Goal: Transaction & Acquisition: Obtain resource

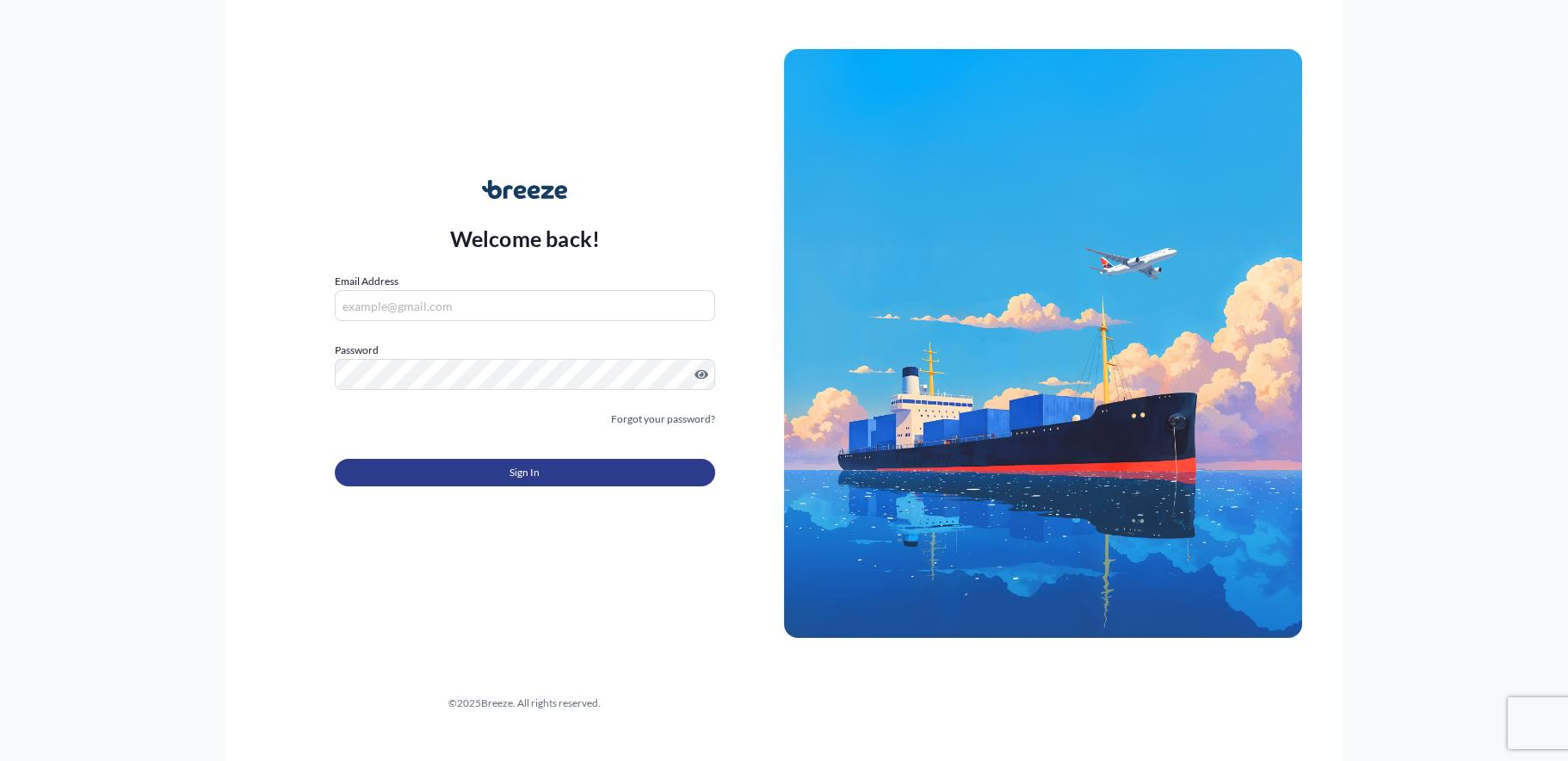
type input "[EMAIL_ADDRESS][DOMAIN_NAME]"
click at [510, 466] on span "Sign In" at bounding box center [524, 472] width 30 height 17
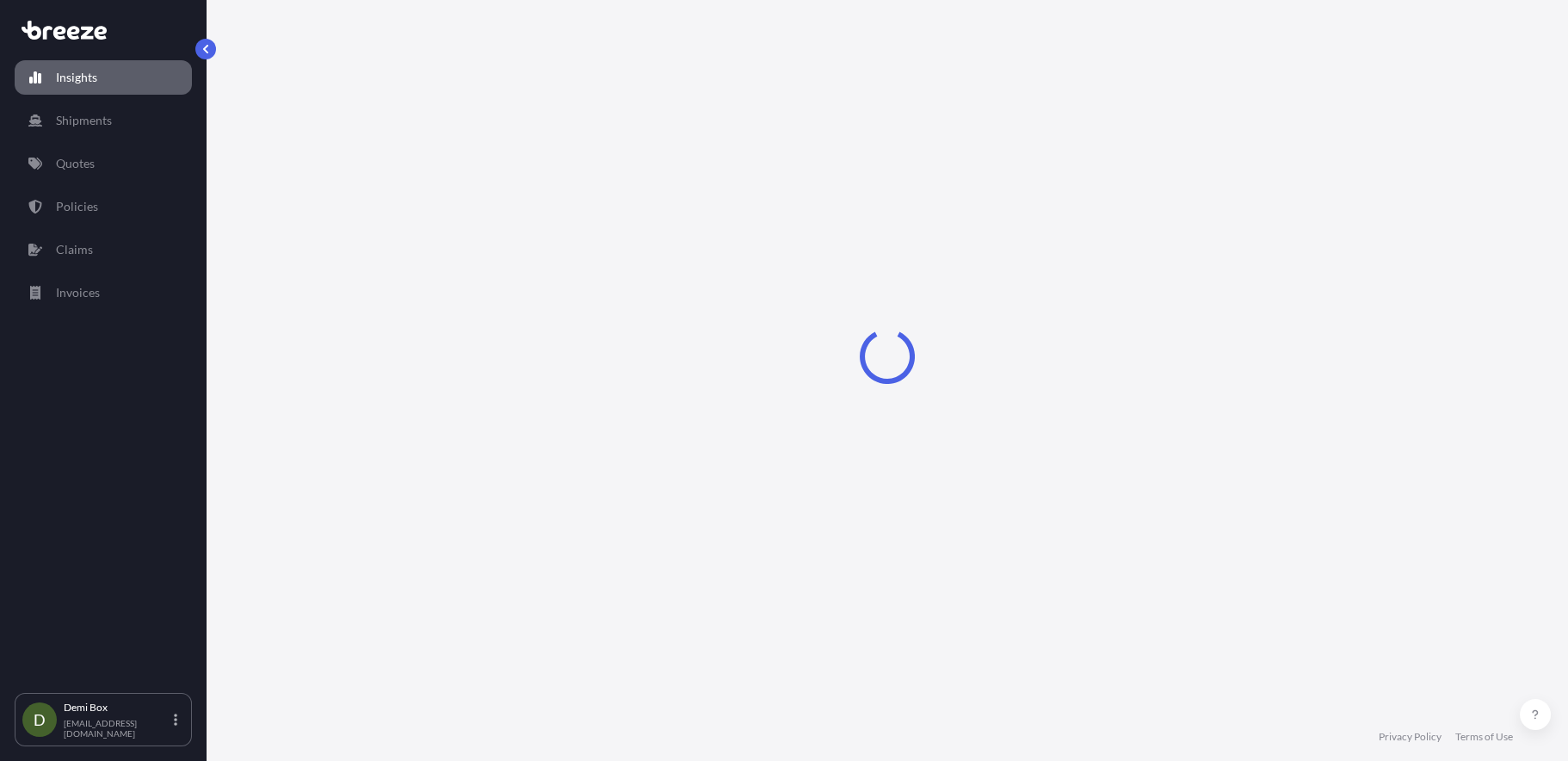
select select "2025"
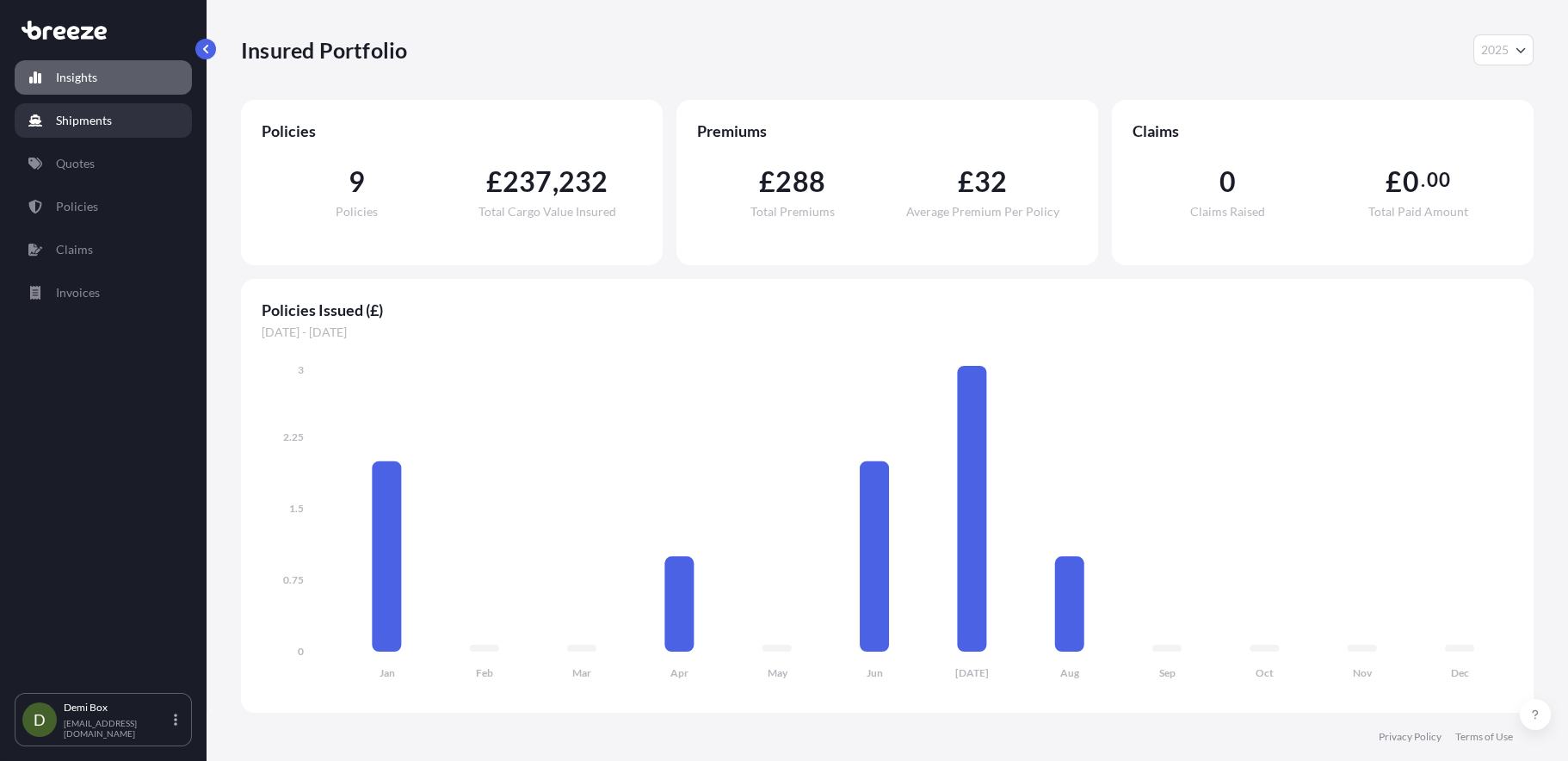
click at [80, 117] on p "Shipments" at bounding box center [85, 120] width 56 height 17
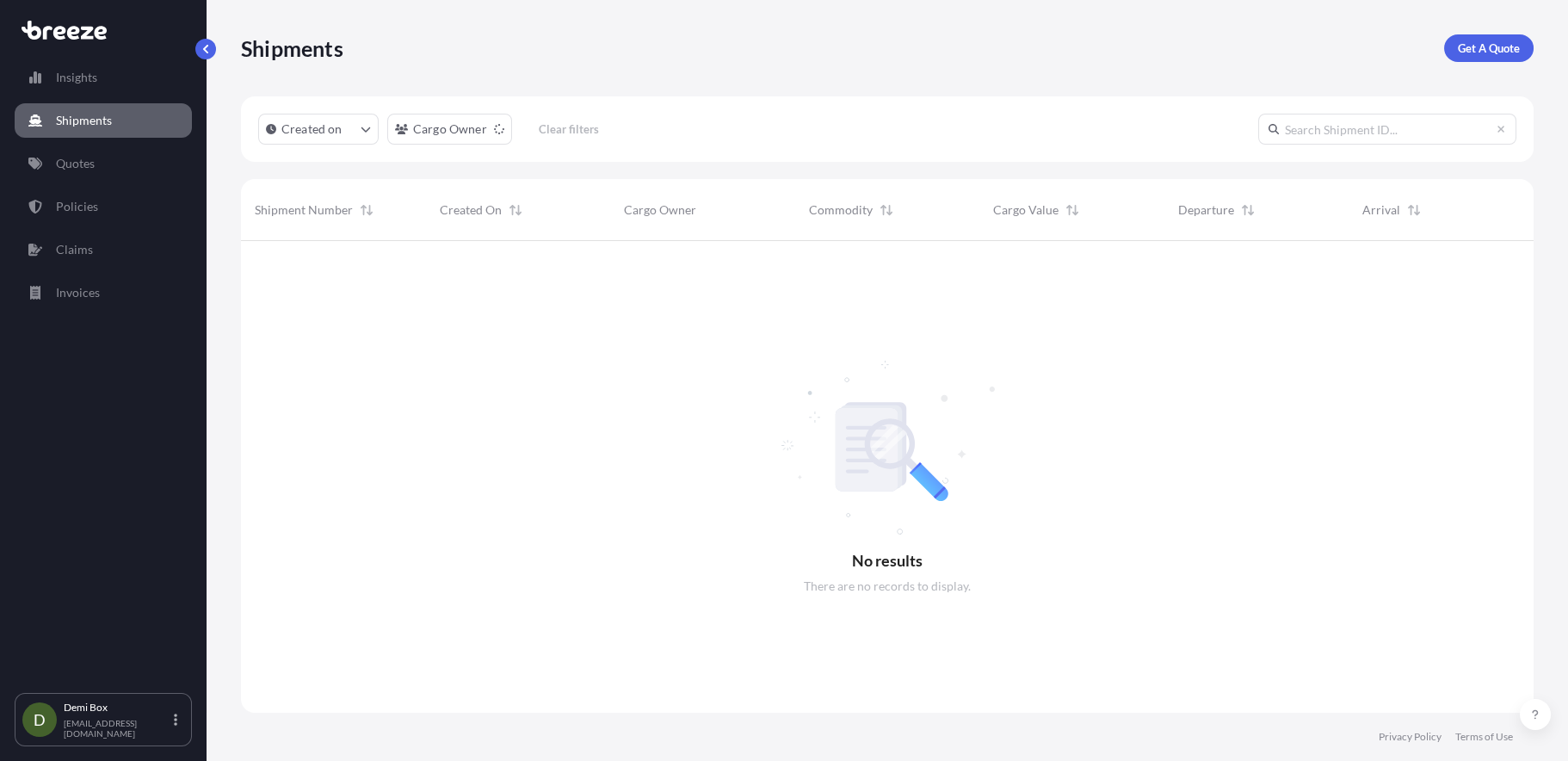
scroll to position [520, 1279]
click at [1509, 47] on p "Get A Quote" at bounding box center [1489, 48] width 62 height 17
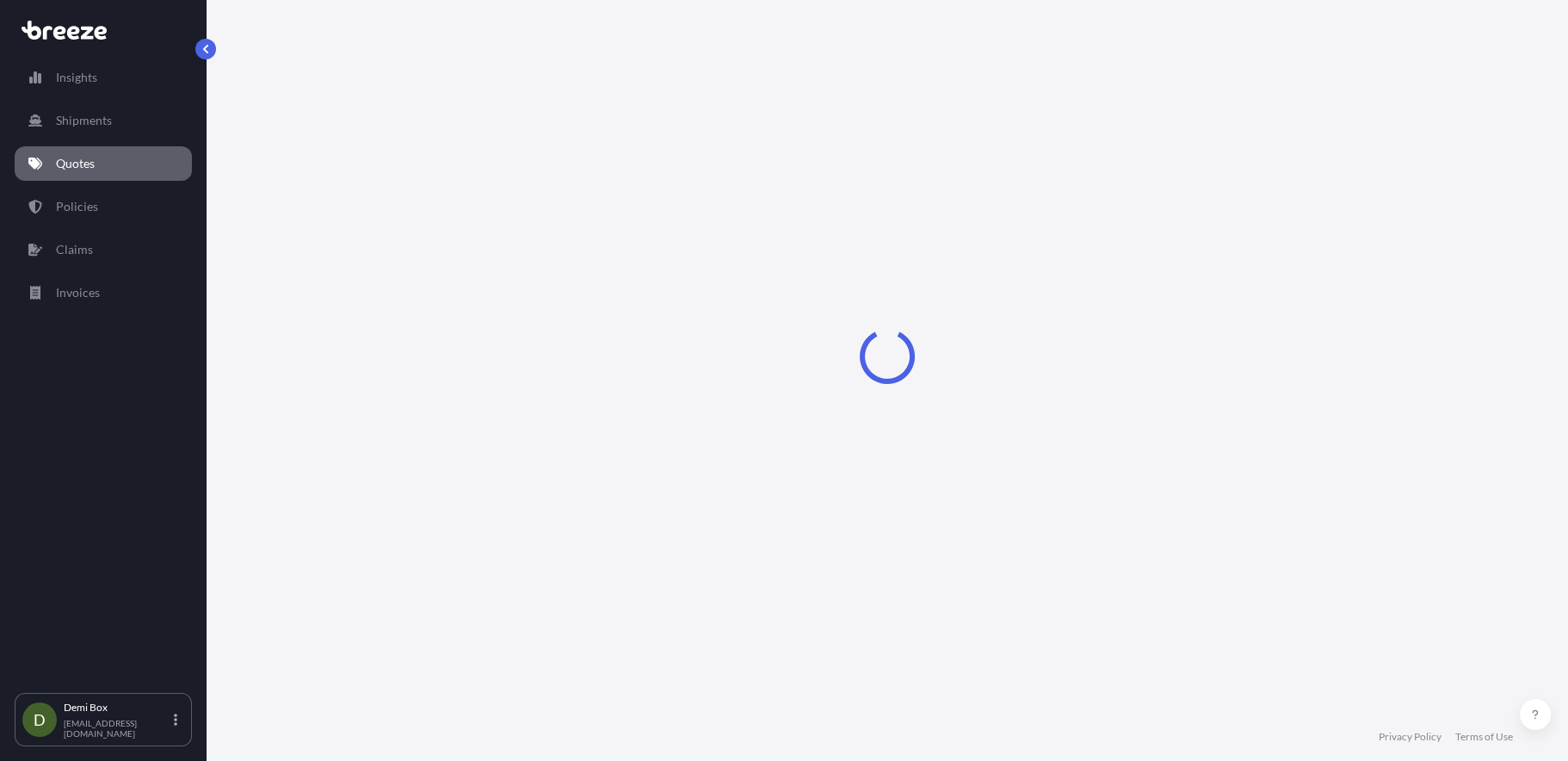
select select "Sea"
select select "1"
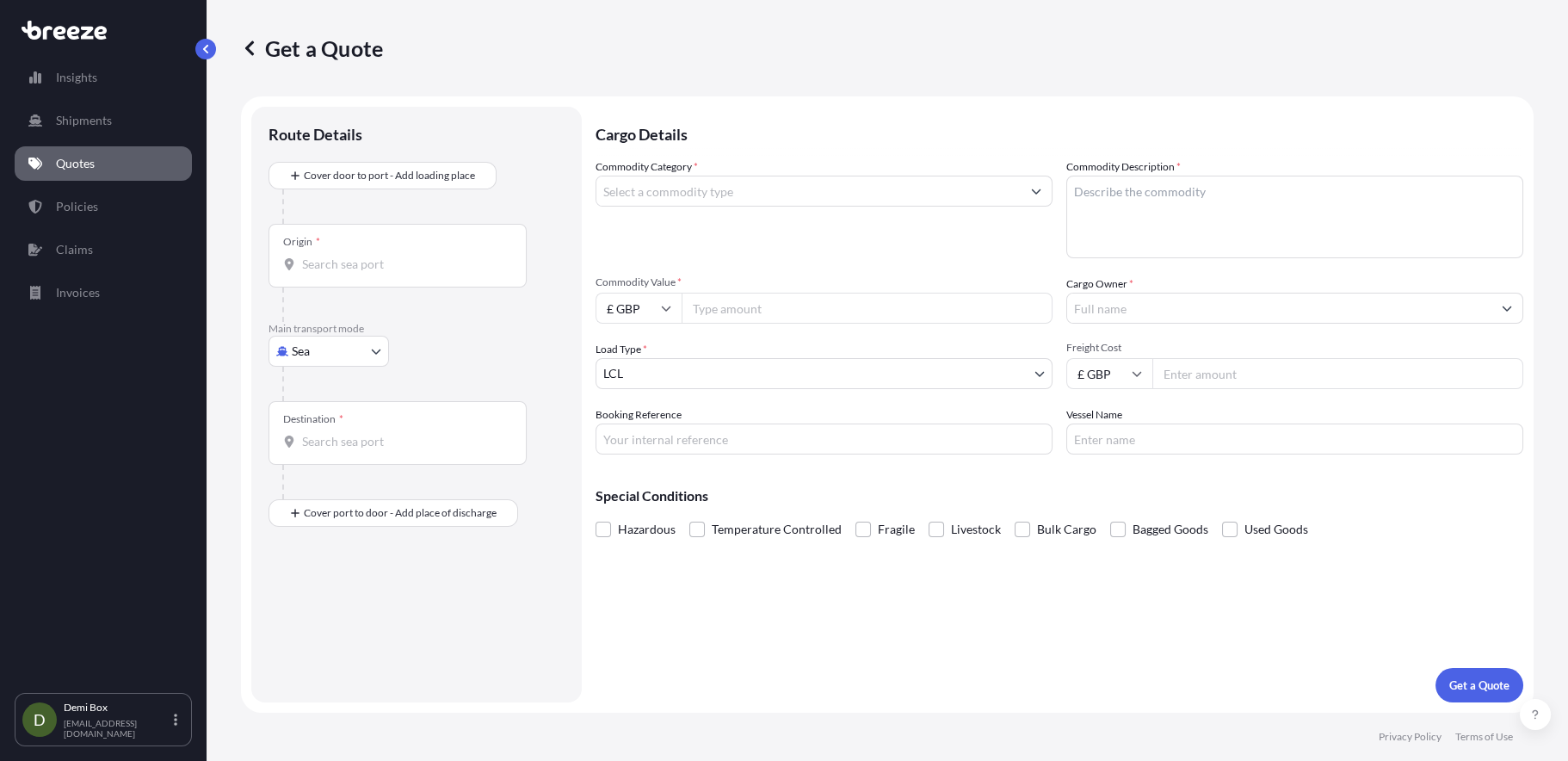
click at [312, 357] on body "Insights Shipments Quotes Policies Claims Invoices D Demi Box [EMAIL_ADDRESS][D…" at bounding box center [784, 380] width 1568 height 761
click at [333, 455] on div "Road" at bounding box center [328, 456] width 106 height 31
select select "Road"
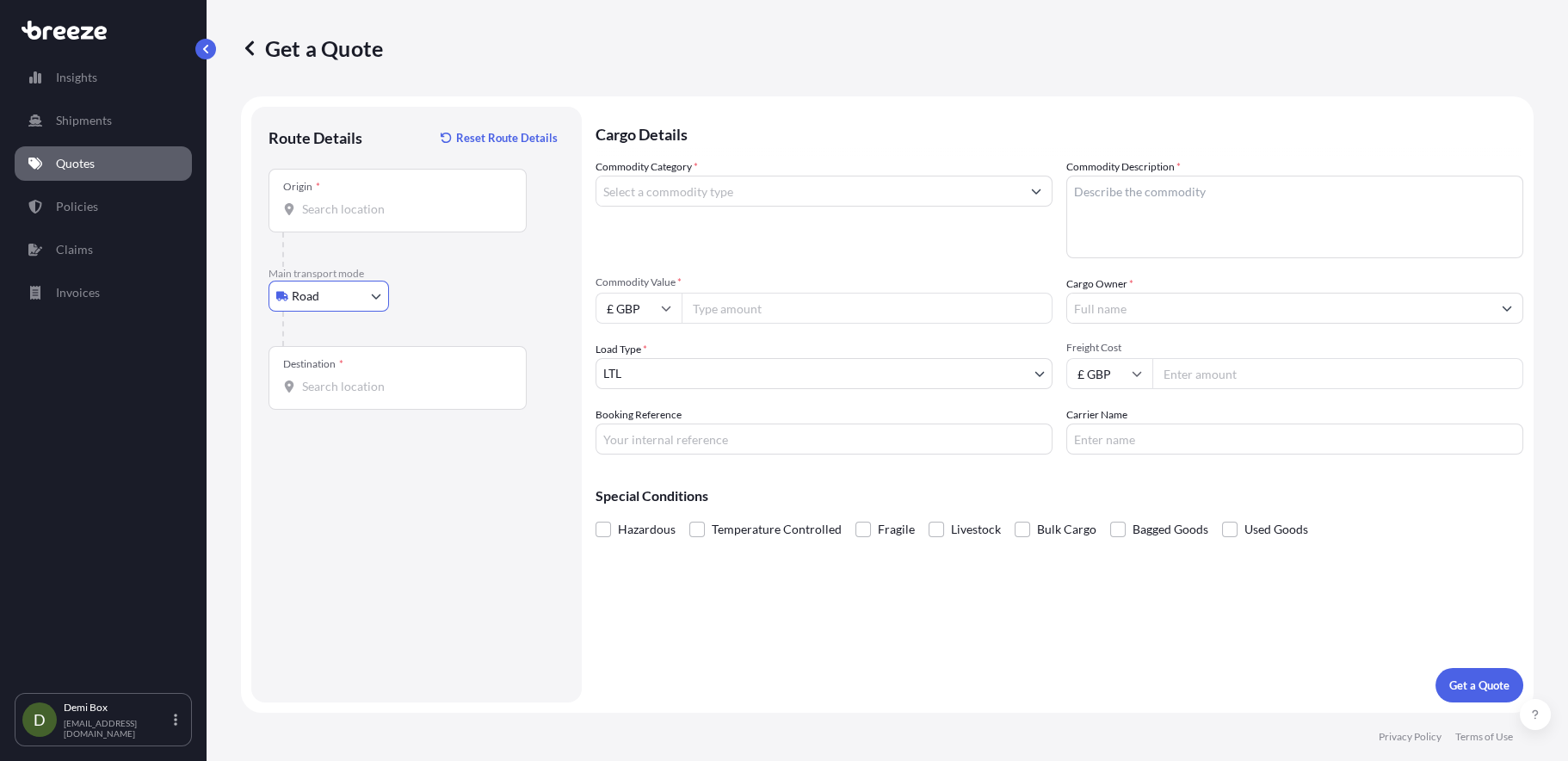
click at [376, 208] on input "Origin *" at bounding box center [403, 209] width 203 height 17
type input "Doncaster DN2, [GEOGRAPHIC_DATA]"
click at [388, 375] on div "Destination *" at bounding box center [397, 377] width 258 height 64
click at [388, 377] on input "Destination *" at bounding box center [403, 386] width 203 height 17
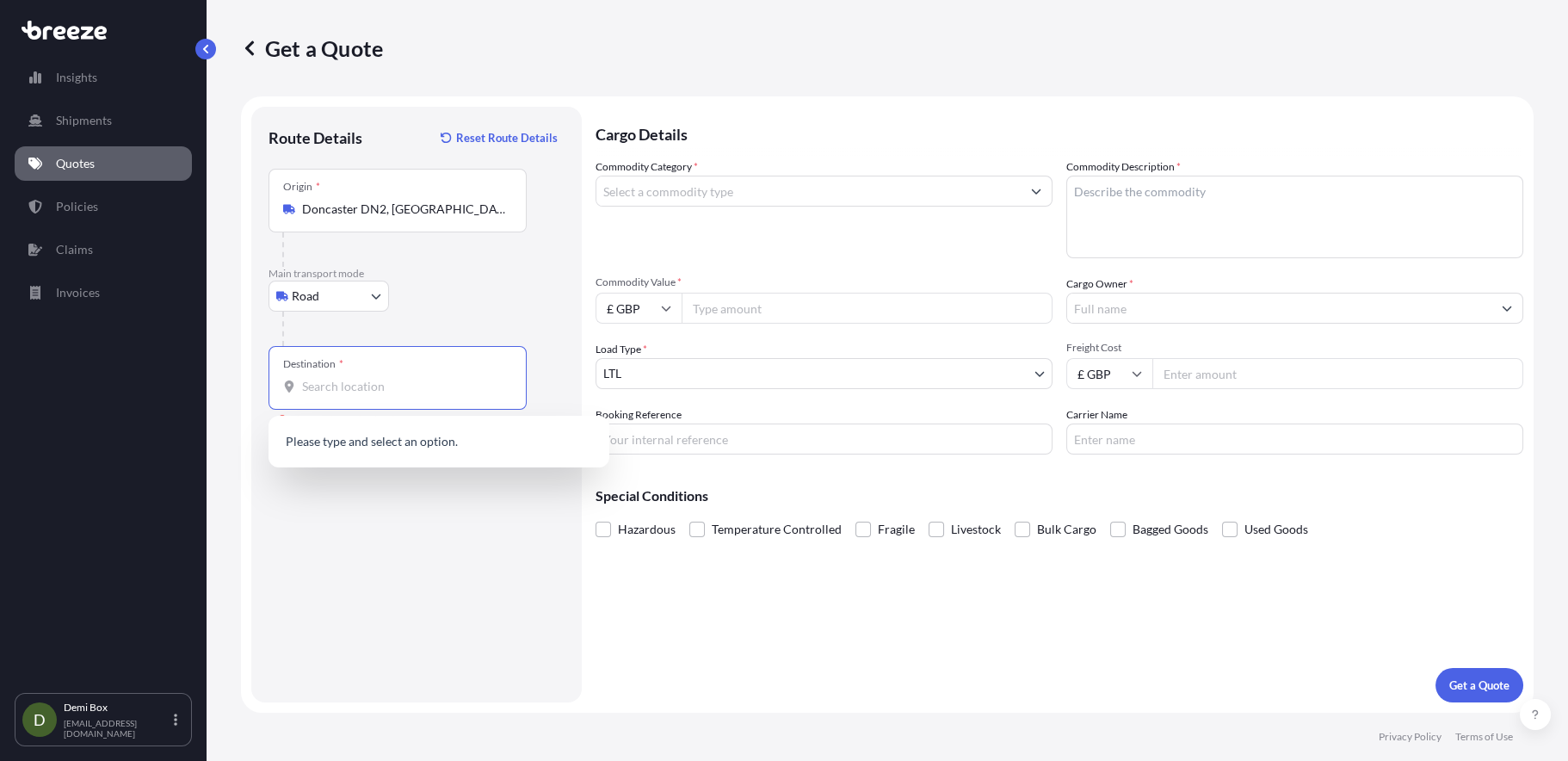
click at [350, 394] on div "Destination *" at bounding box center [397, 377] width 258 height 64
click at [350, 394] on input "Destination * Please select a destination" at bounding box center [403, 386] width 203 height 17
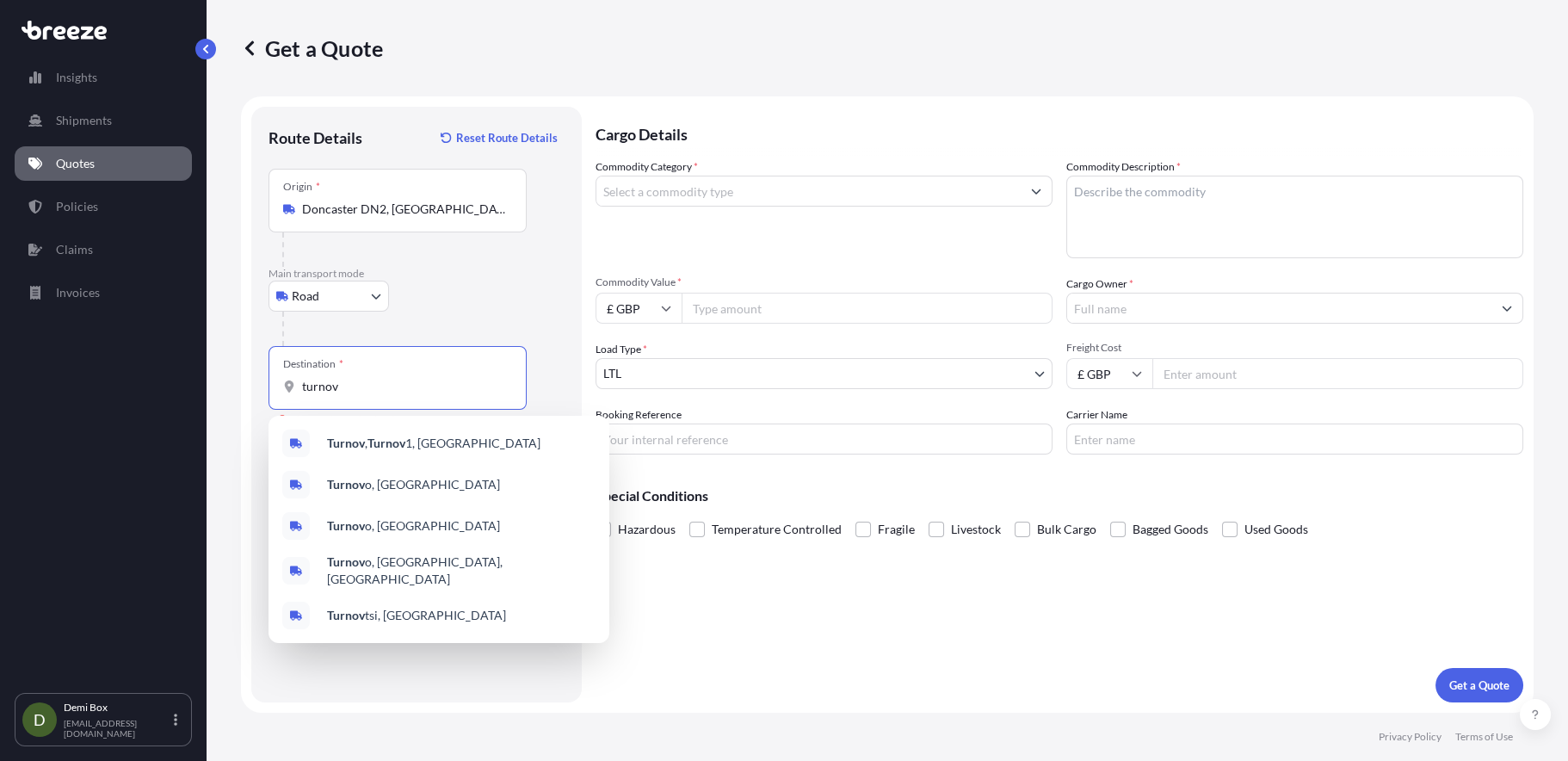
click at [377, 388] on input "turnov" at bounding box center [403, 386] width 203 height 17
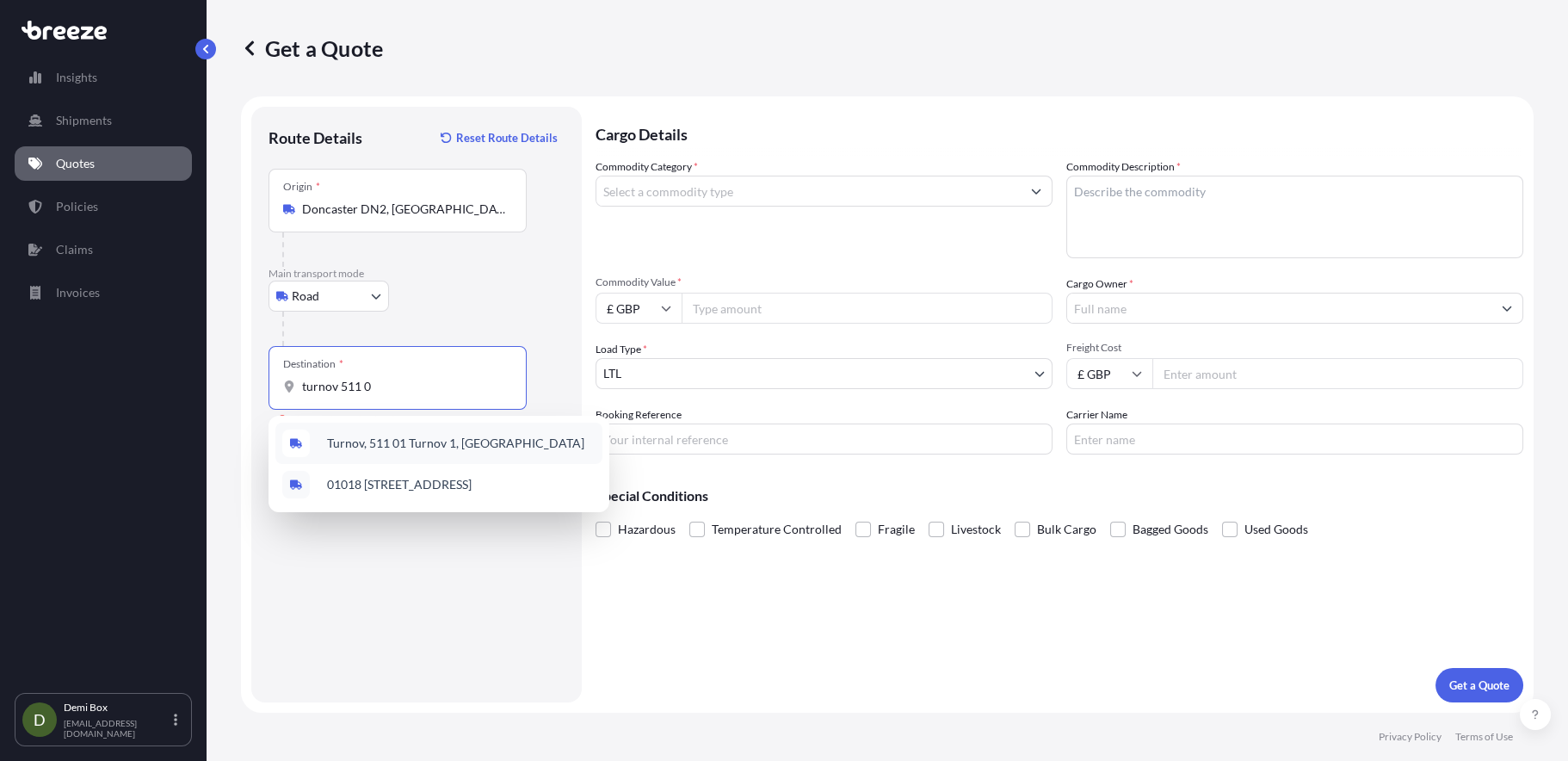
click at [402, 437] on span "Turnov, 511 01 Turnov 1, [GEOGRAPHIC_DATA]" at bounding box center [456, 443] width 257 height 17
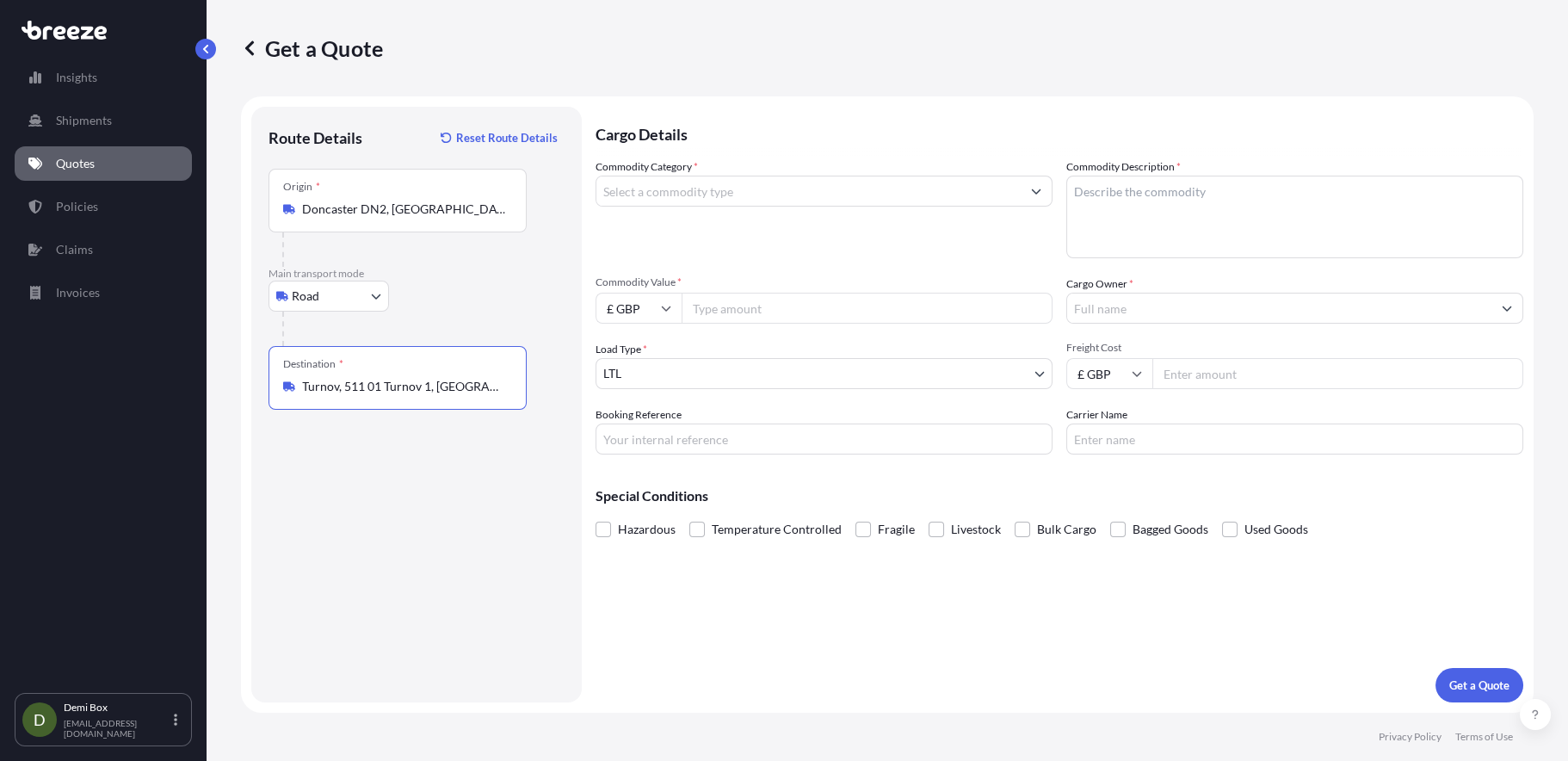
type input "Turnov, 511 01 Turnov 1, [GEOGRAPHIC_DATA]"
click at [752, 172] on div "Commodity Category *" at bounding box center [824, 208] width 457 height 100
click at [748, 189] on input "Commodity Category *" at bounding box center [809, 191] width 425 height 31
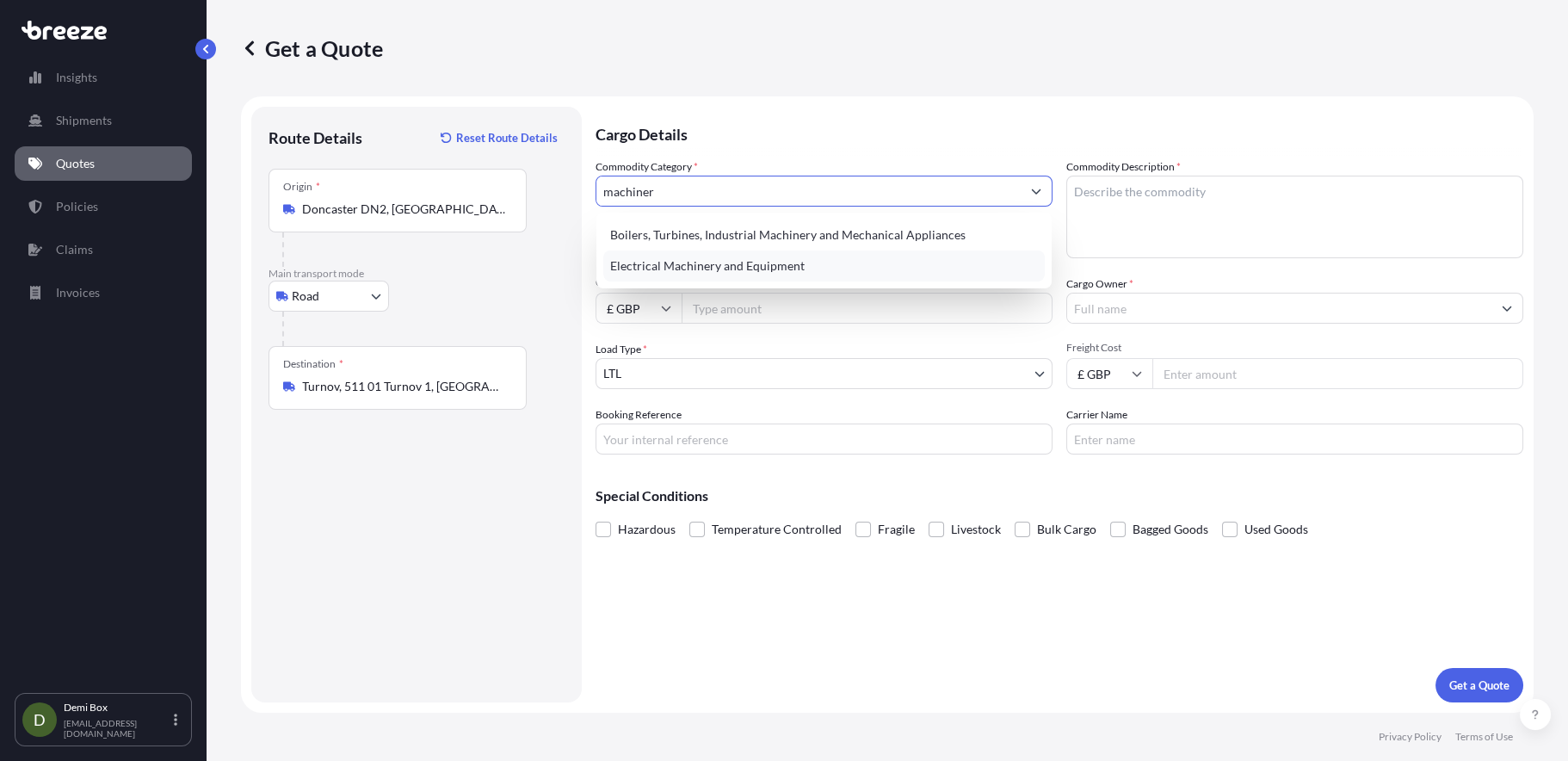
click at [1015, 257] on div "Electrical Machinery and Equipment" at bounding box center [823, 265] width 441 height 31
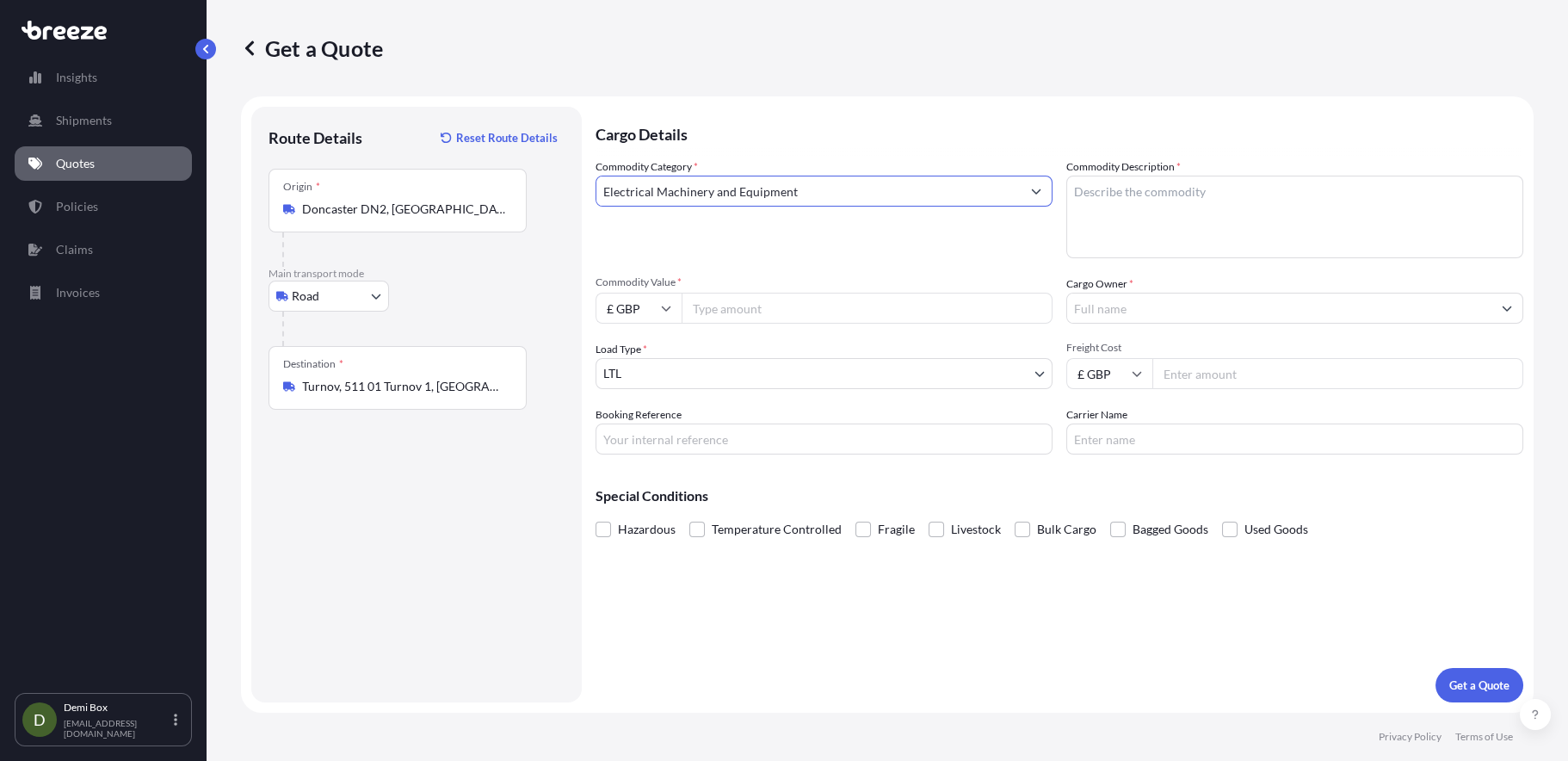
type input "Electrical Machinery and Equipment"
click at [845, 298] on input "Commodity Value *" at bounding box center [868, 308] width 371 height 31
type input "1000"
click at [1144, 310] on input "Cargo Owner *" at bounding box center [1279, 308] width 425 height 31
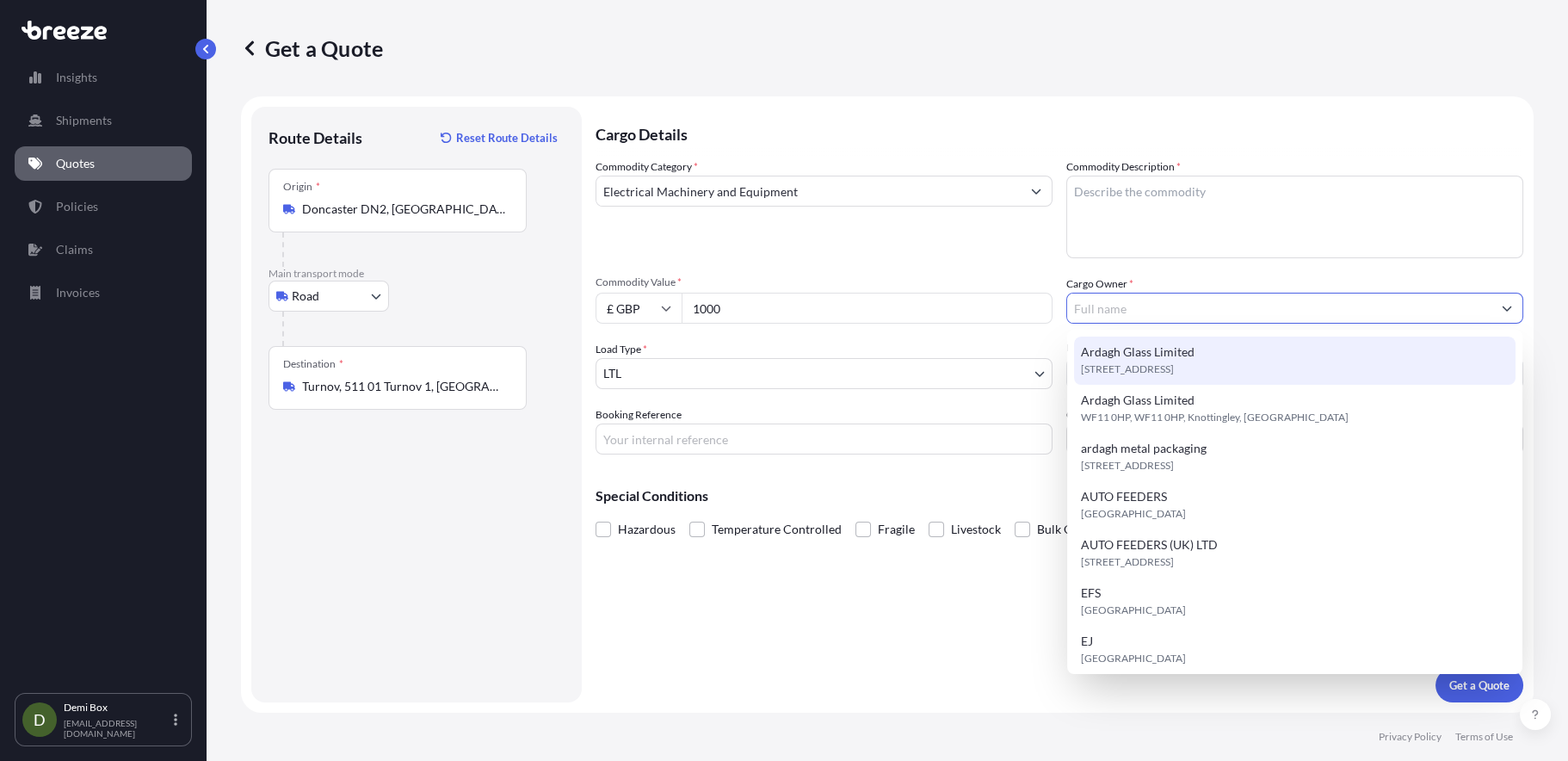
click at [1157, 354] on span "Ardagh Glass Limited" at bounding box center [1138, 352] width 114 height 17
type input "Ardagh Glass Limited"
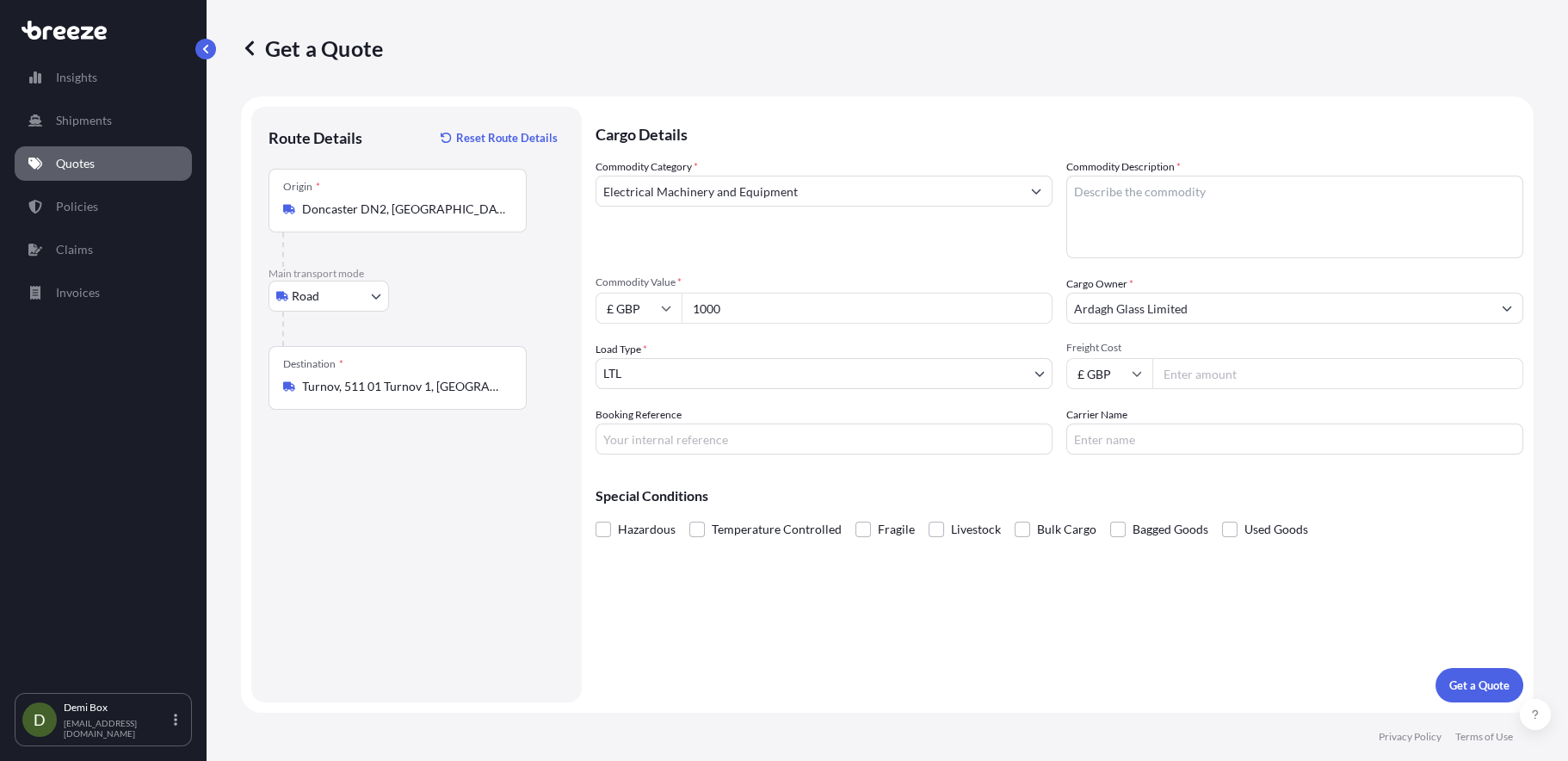
click at [1181, 375] on input "Freight Cost" at bounding box center [1338, 374] width 371 height 31
type input "91.93"
click at [1101, 441] on input "Carrier Name" at bounding box center [1295, 439] width 457 height 31
type input "DHL"
click at [771, 452] on input "Booking Reference" at bounding box center [824, 439] width 457 height 31
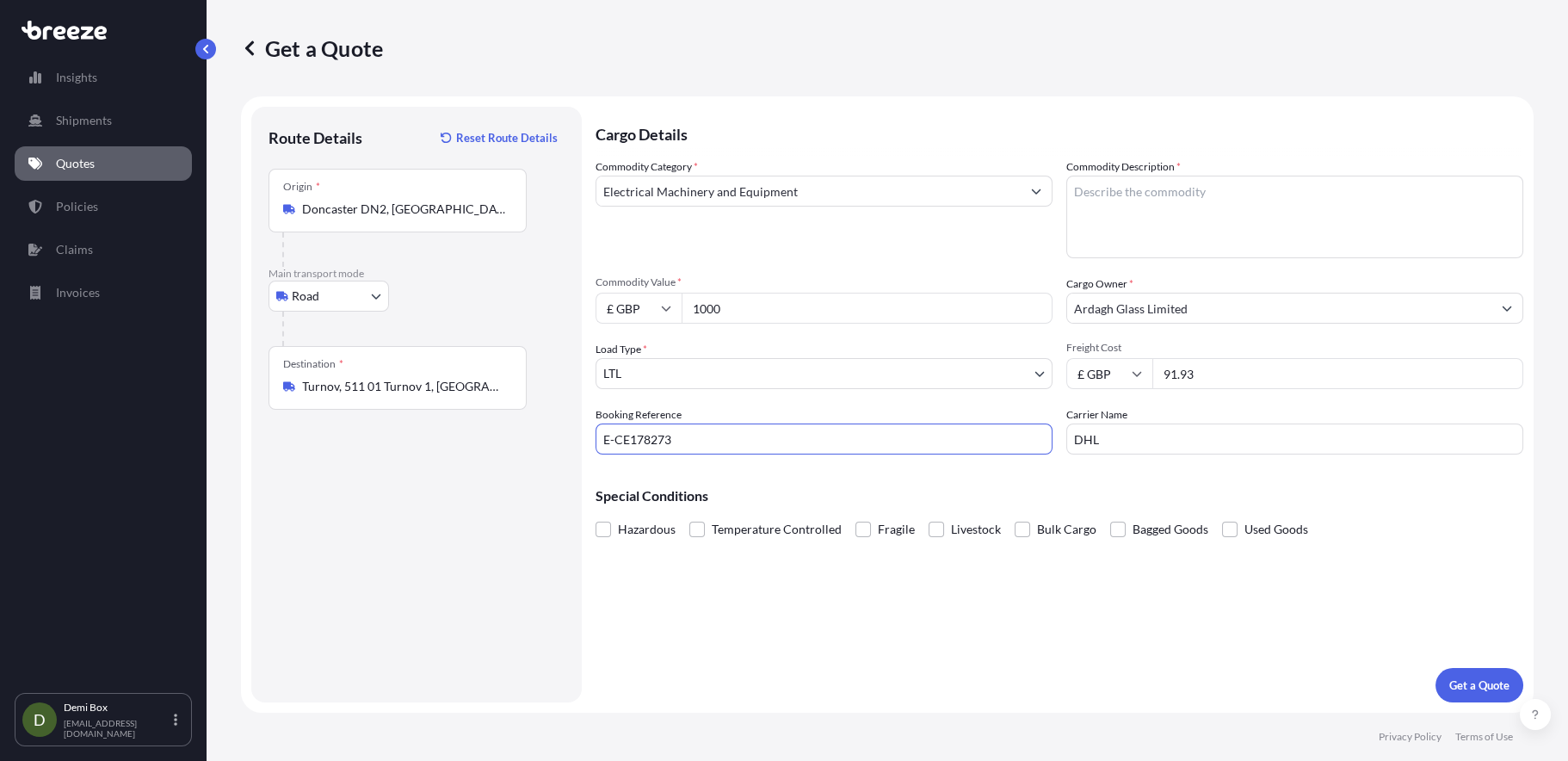
type input "E-CE178273"
click at [1204, 203] on textarea "Commodity Description *" at bounding box center [1295, 216] width 457 height 83
click at [1112, 195] on textarea "Commodity Description *" at bounding box center [1295, 216] width 457 height 83
paste textarea "Metal plate rail"
type textarea "Metal plate rail"
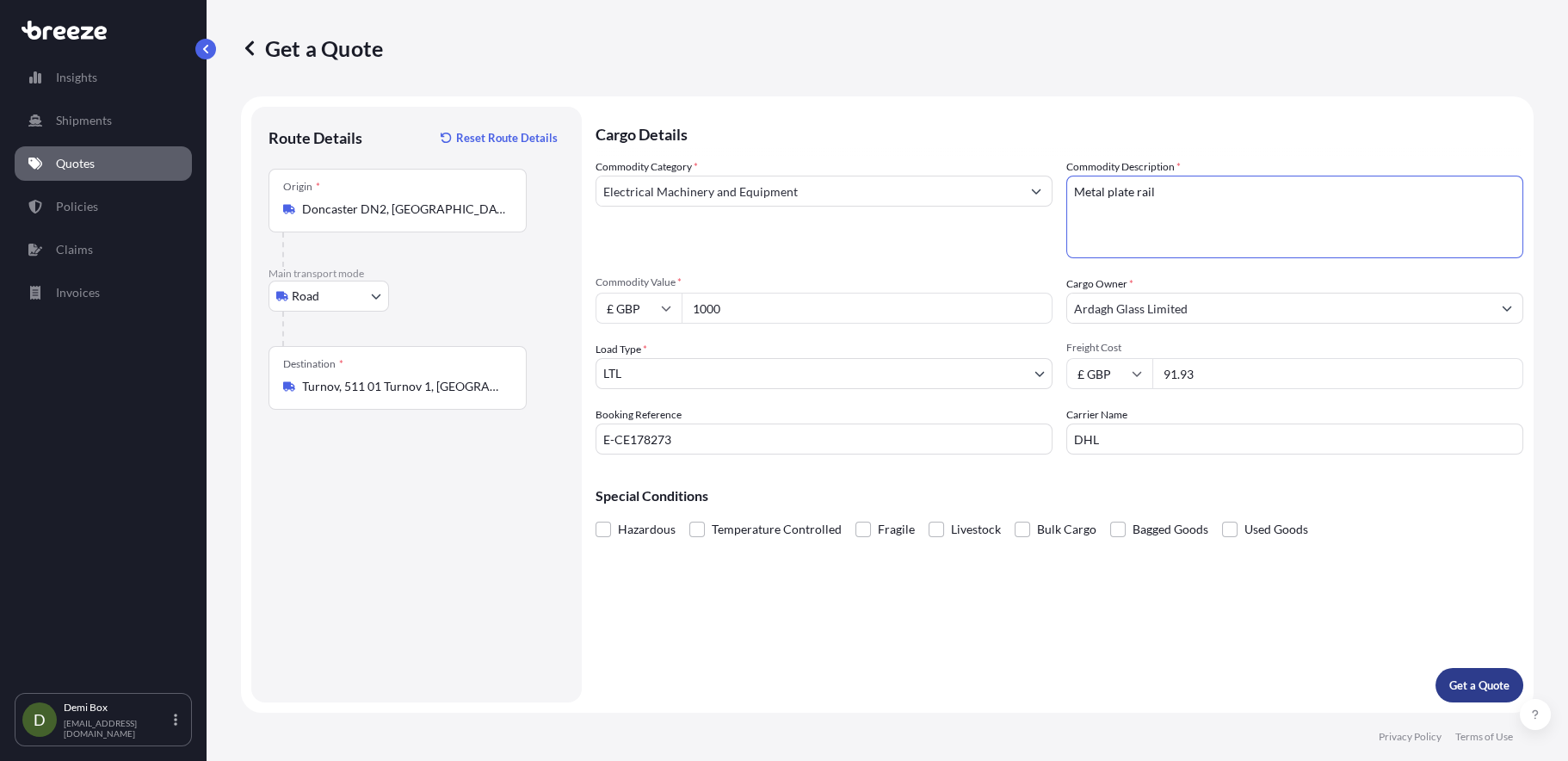
click at [1488, 683] on p "Get a Quote" at bounding box center [1480, 685] width 60 height 17
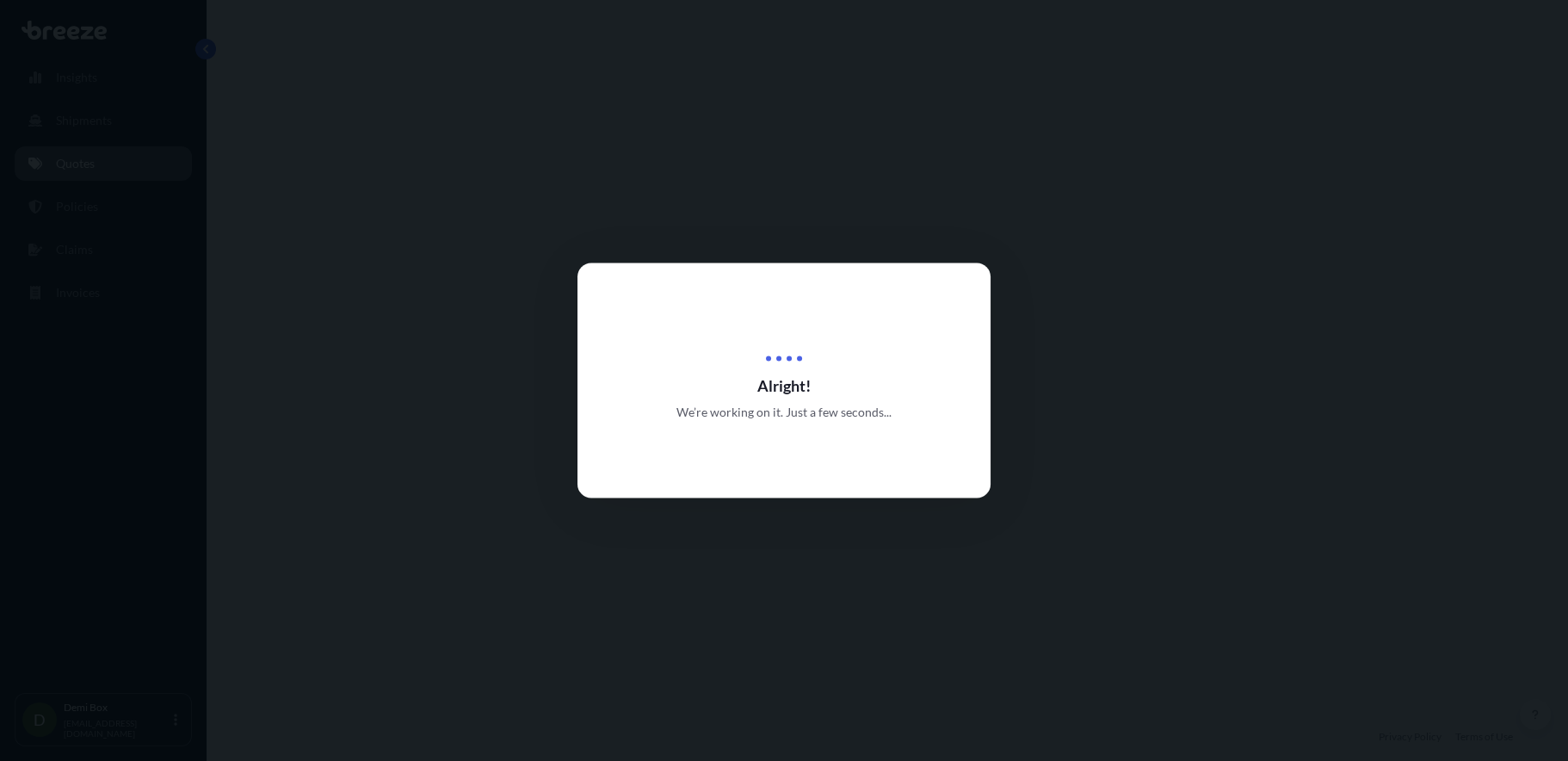
select select "Road"
select select "1"
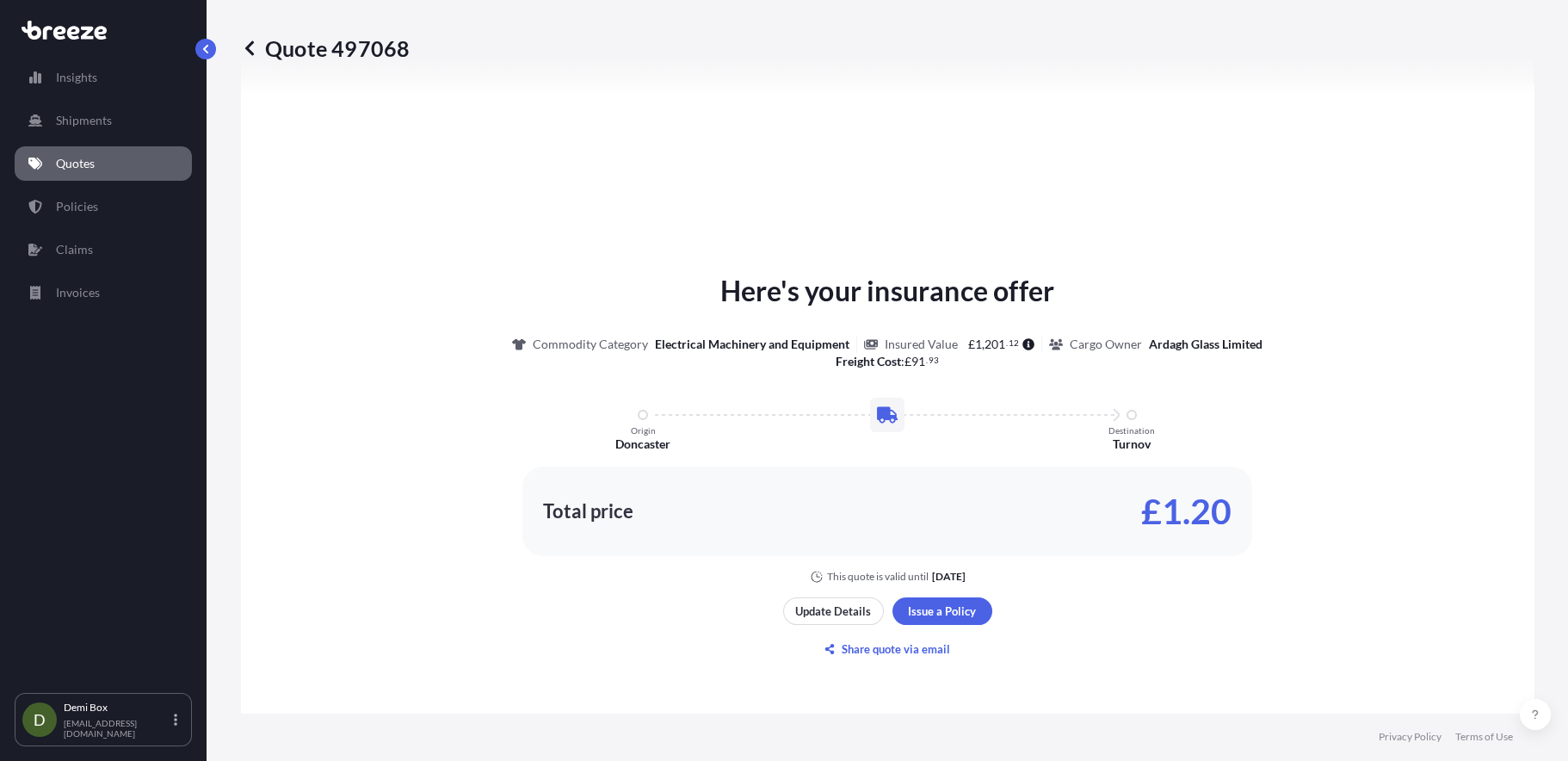
scroll to position [776, 0]
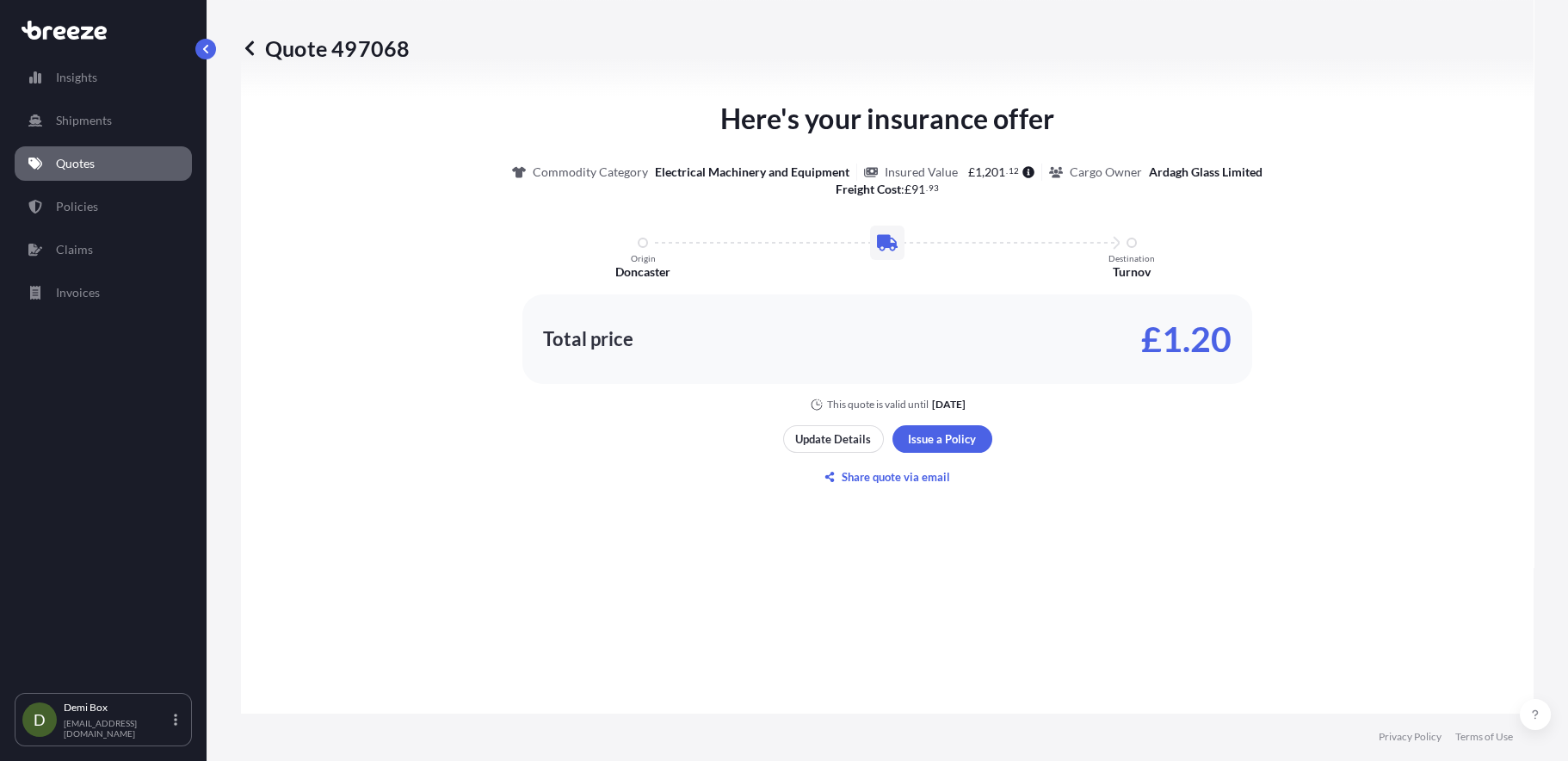
click at [941, 518] on div "Here's your insurance offer Commodity Category Electrical Machinery and Equipme…" at bounding box center [887, 294] width 1244 height 883
click at [946, 519] on div "Here's your insurance offer Commodity Category Electrical Machinery and Equipme…" at bounding box center [887, 294] width 1244 height 883
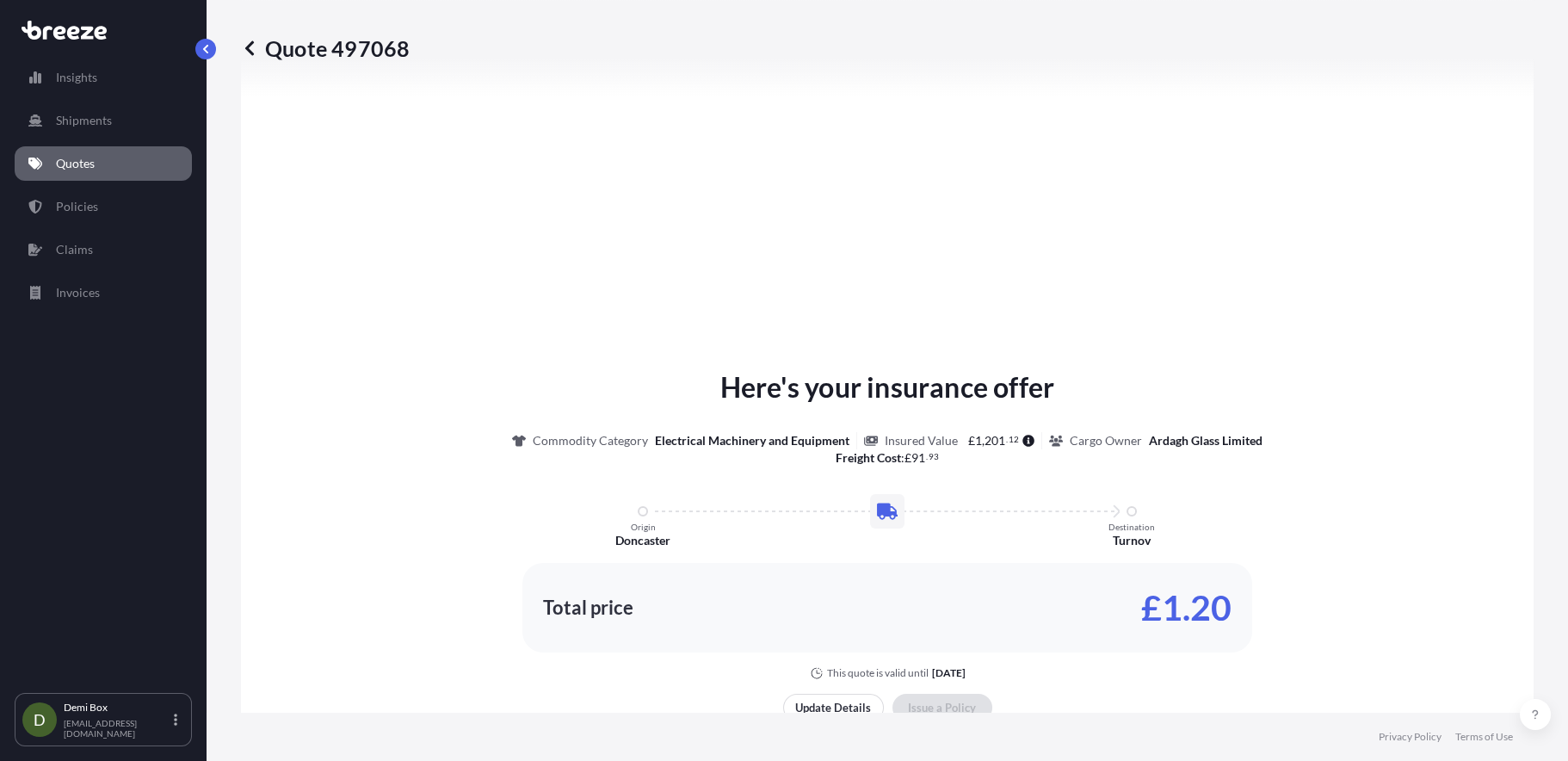
scroll to position [1969, 0]
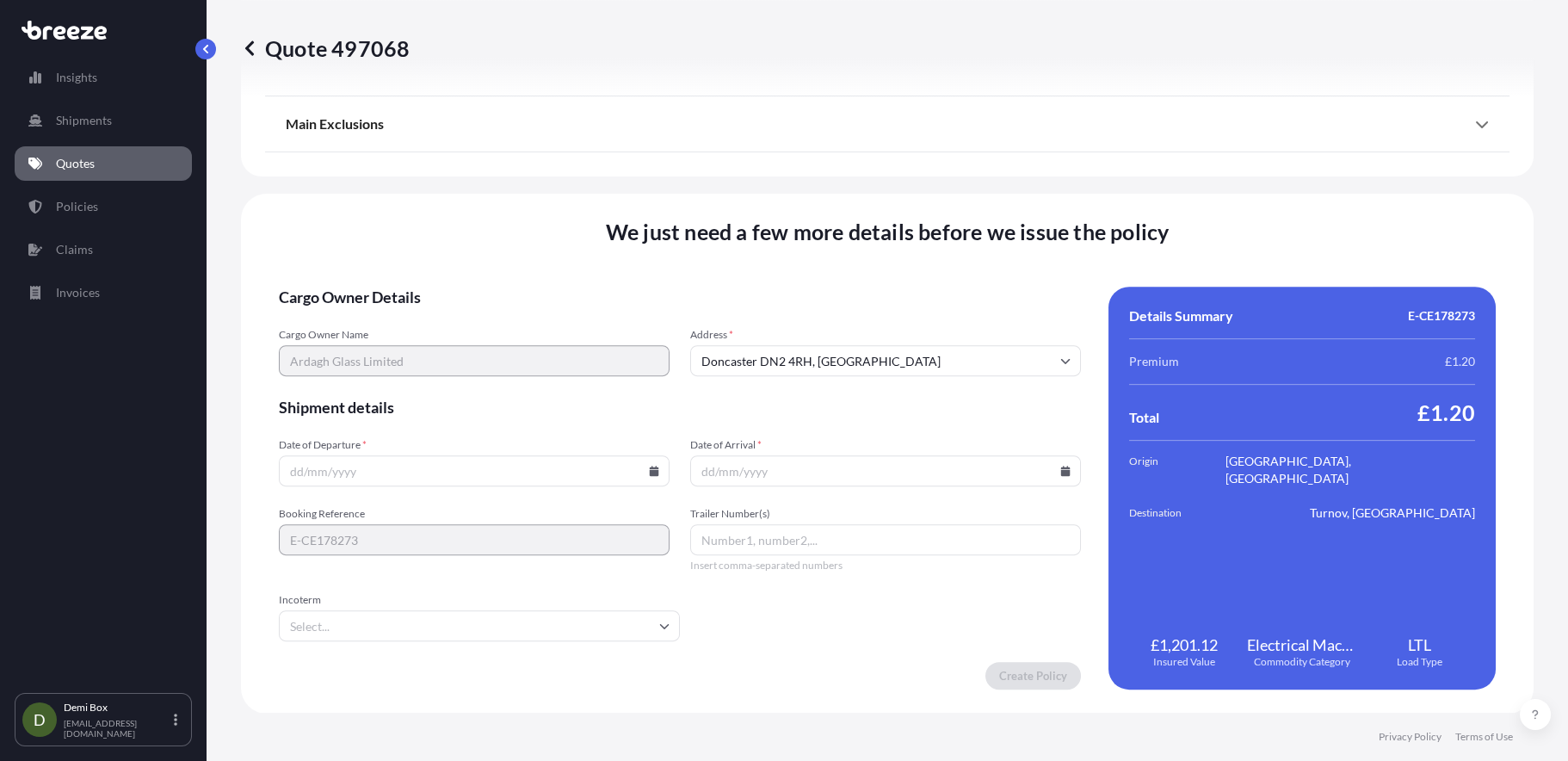
click at [427, 475] on input "Date of Departure *" at bounding box center [475, 471] width 391 height 31
click at [653, 473] on icon at bounding box center [655, 470] width 9 height 10
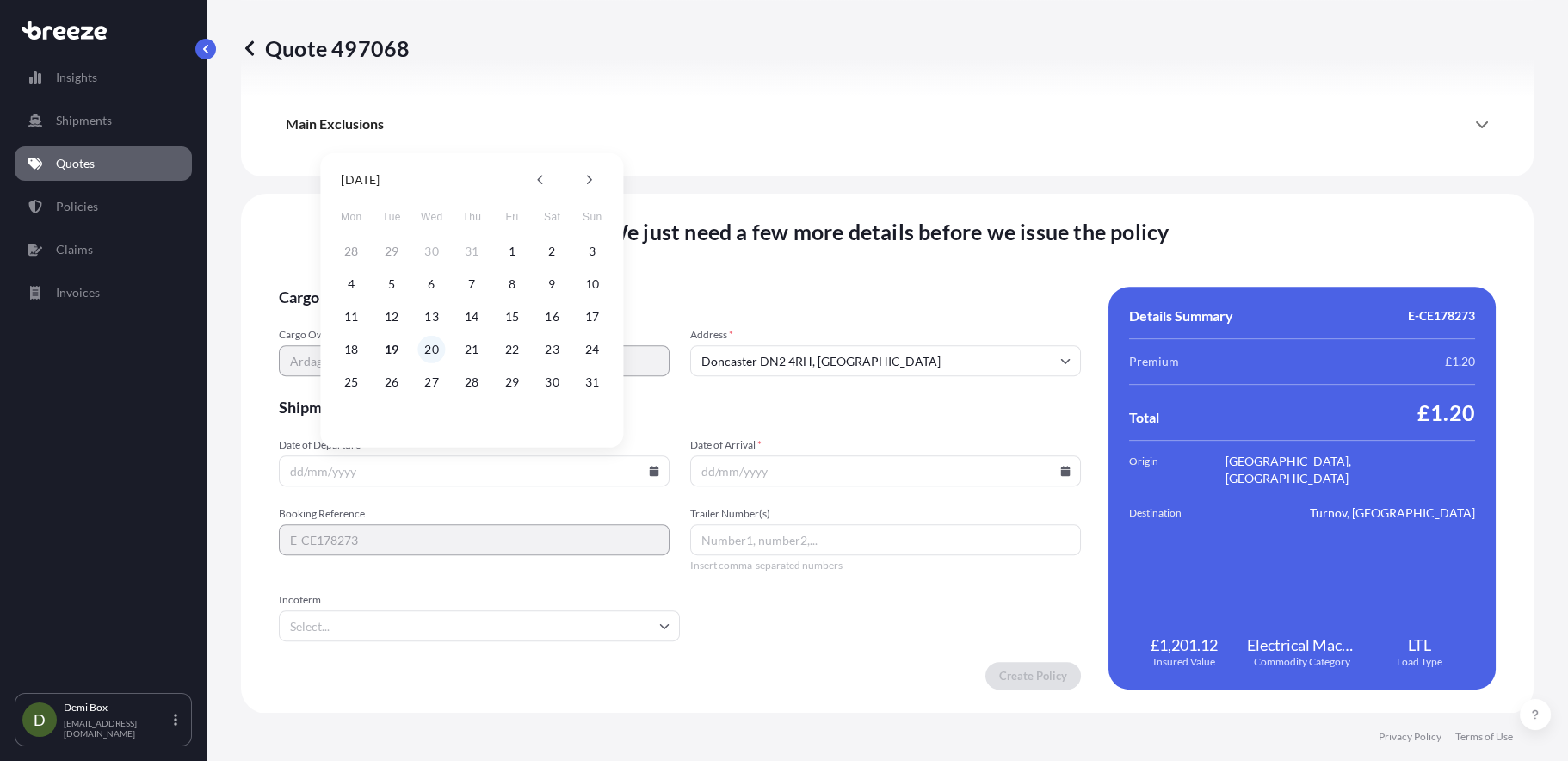
click at [426, 344] on button "20" at bounding box center [432, 349] width 27 height 27
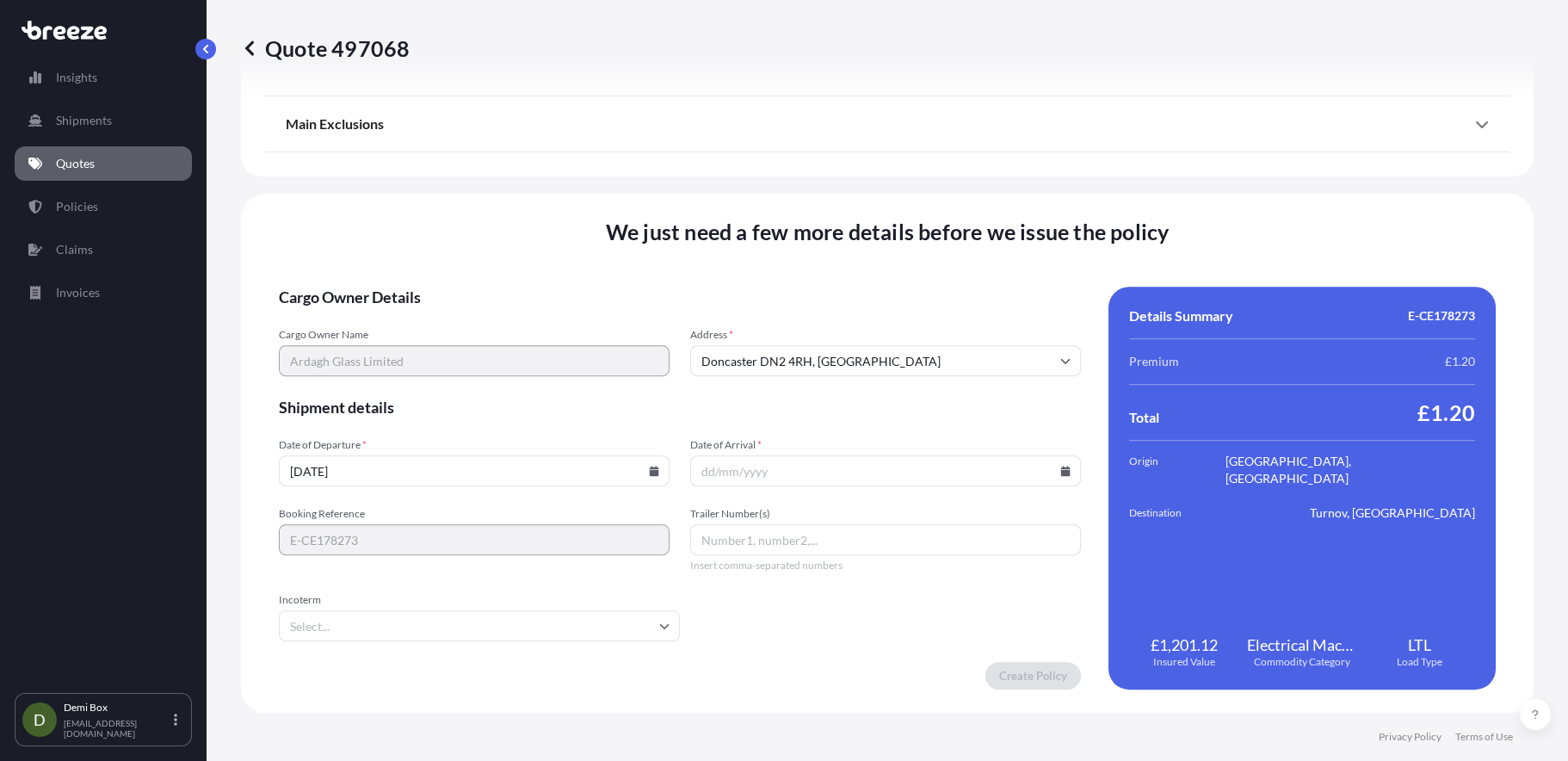
type input "[DATE]"
click at [1061, 469] on icon at bounding box center [1066, 470] width 9 height 10
click at [761, 384] on button "25" at bounding box center [759, 382] width 27 height 27
type input "[DATE]"
click at [569, 627] on input "Incoterm" at bounding box center [479, 626] width 401 height 31
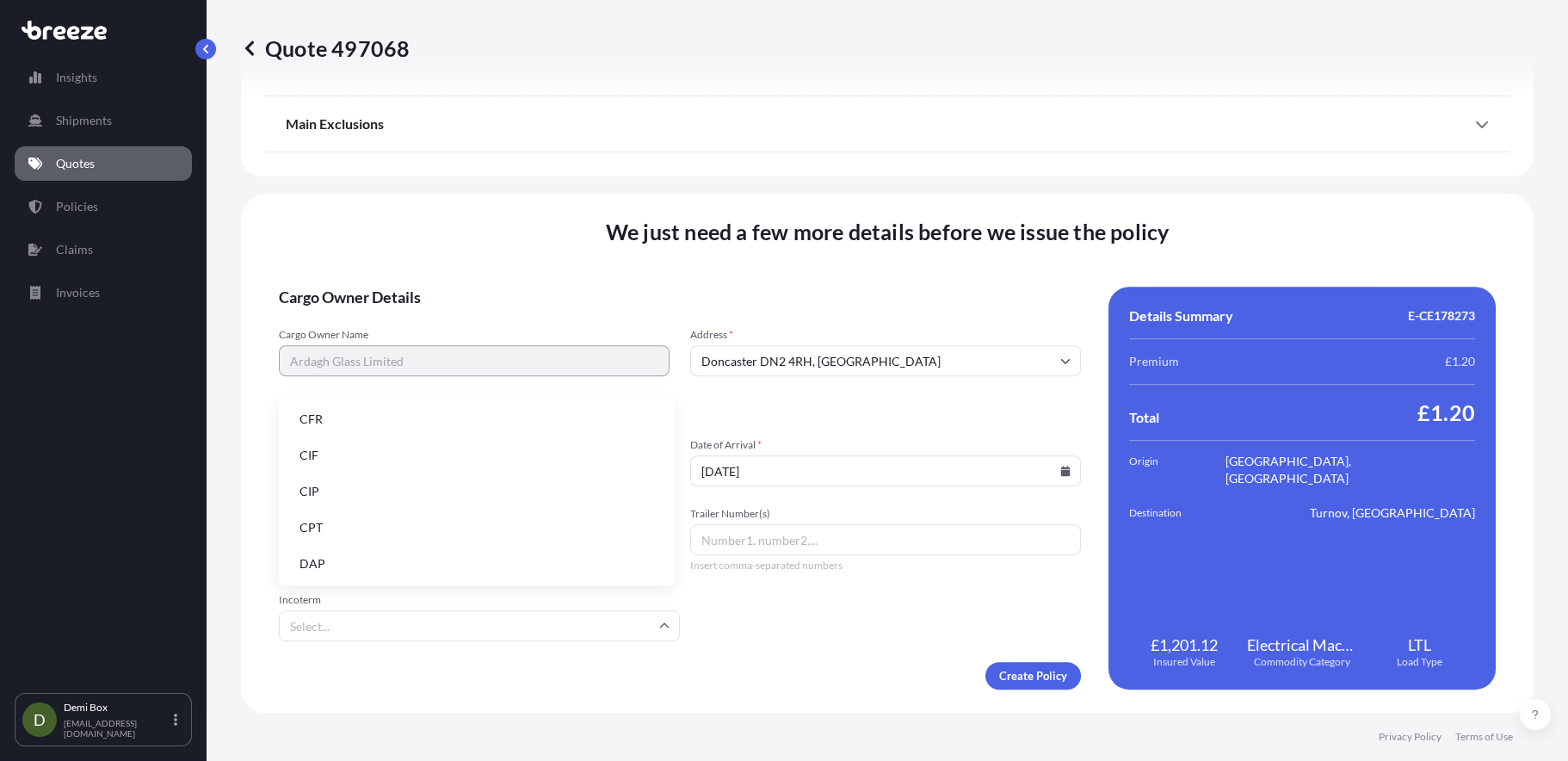
scroll to position [172, 0]
click at [323, 435] on li "DDP" at bounding box center [477, 427] width 383 height 33
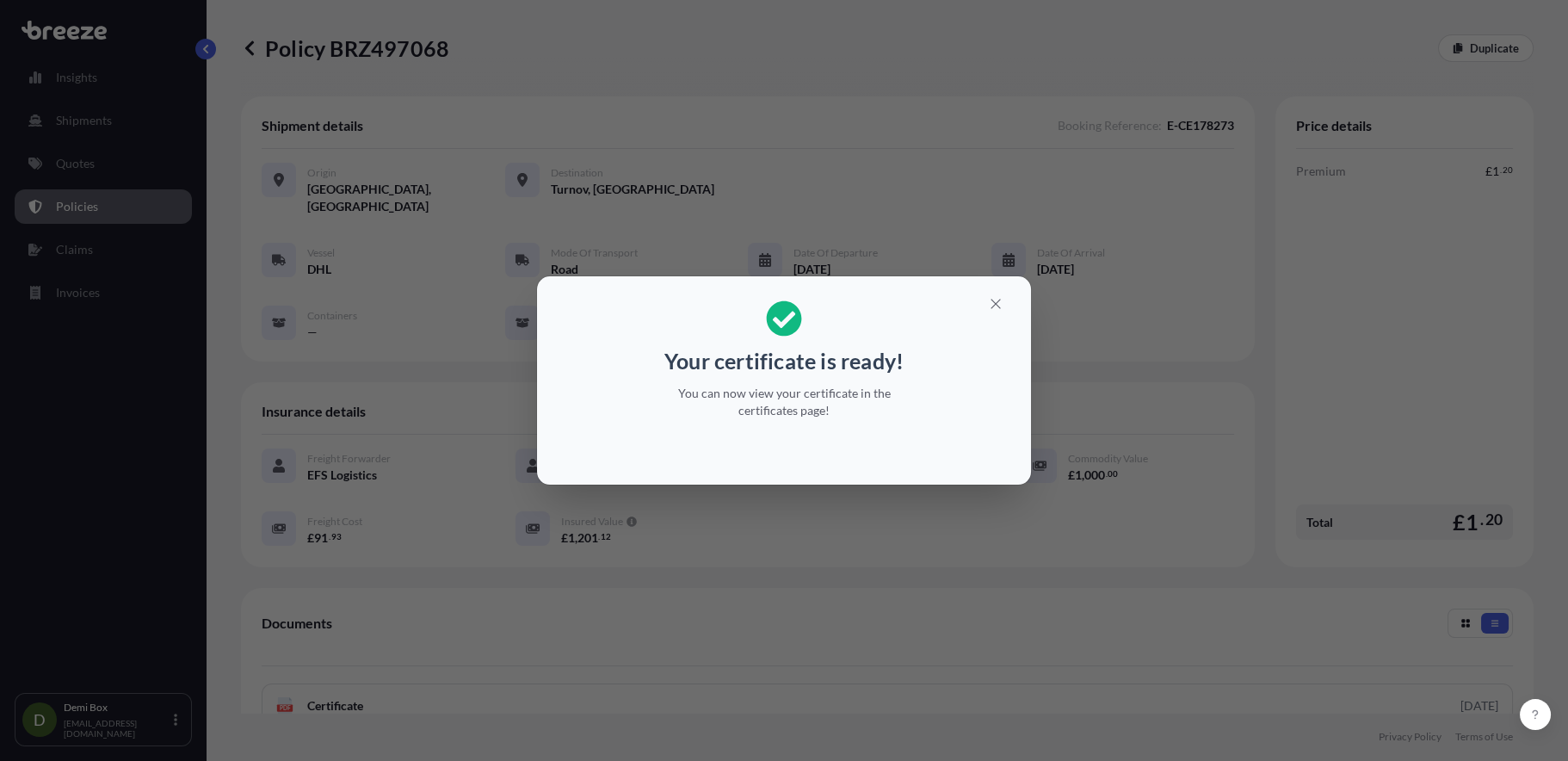
click at [829, 442] on div at bounding box center [784, 449] width 467 height 41
click at [984, 308] on button "button" at bounding box center [995, 304] width 43 height 27
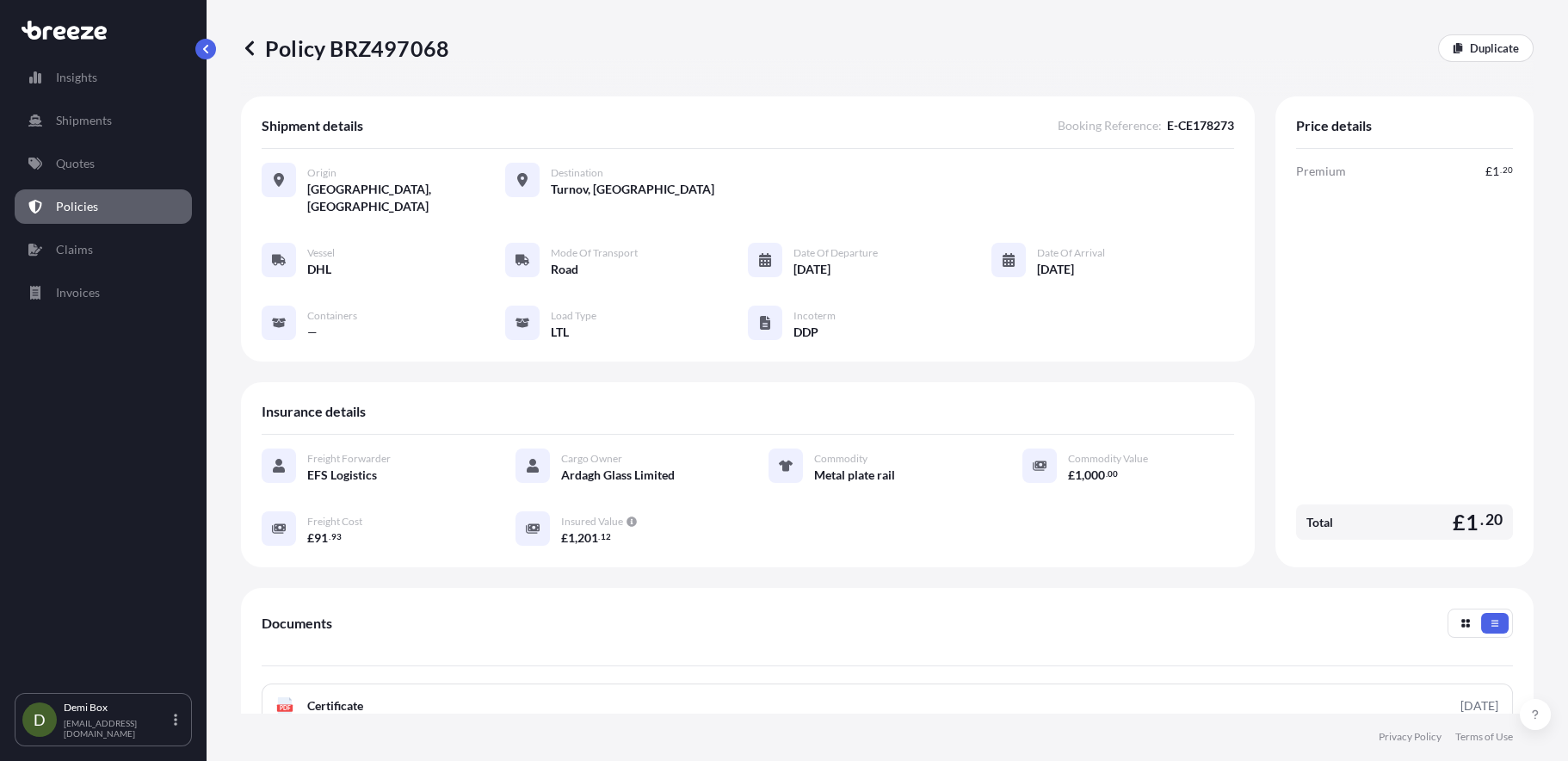
scroll to position [260, 0]
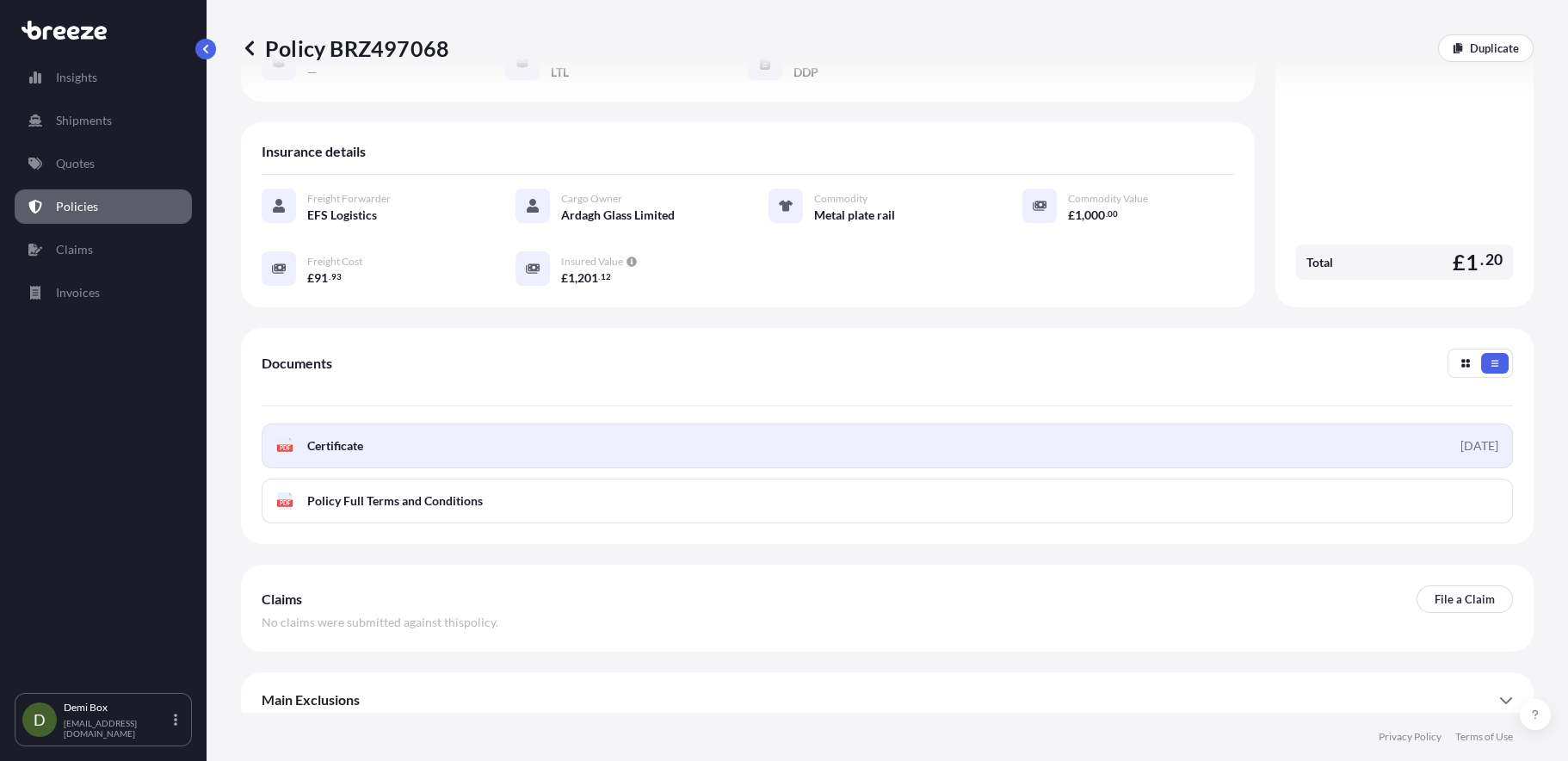
click at [457, 429] on link "PDF Certificate [DATE]" at bounding box center [888, 446] width 1251 height 45
